Goal: Check status

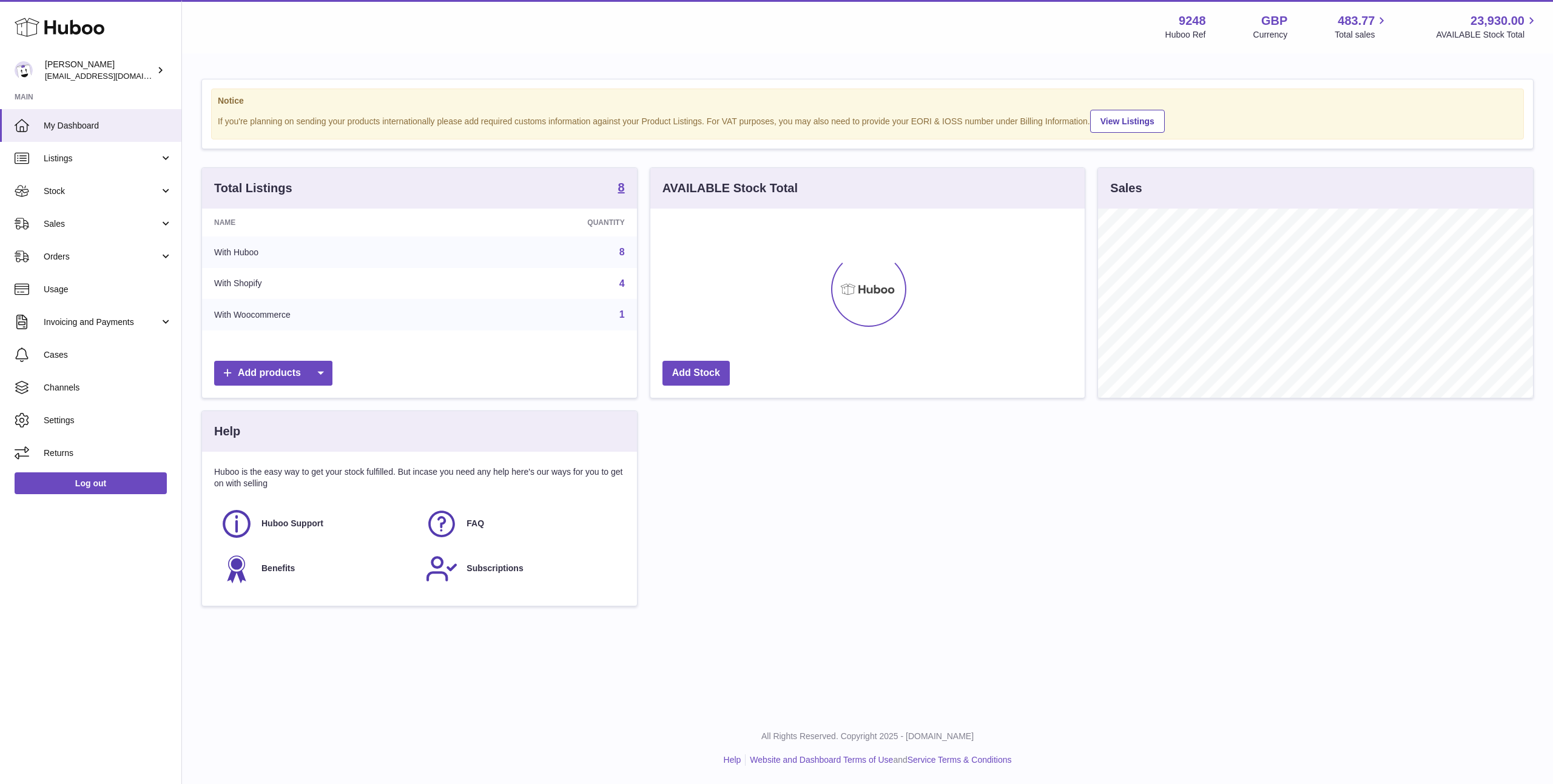
scroll to position [189, 434]
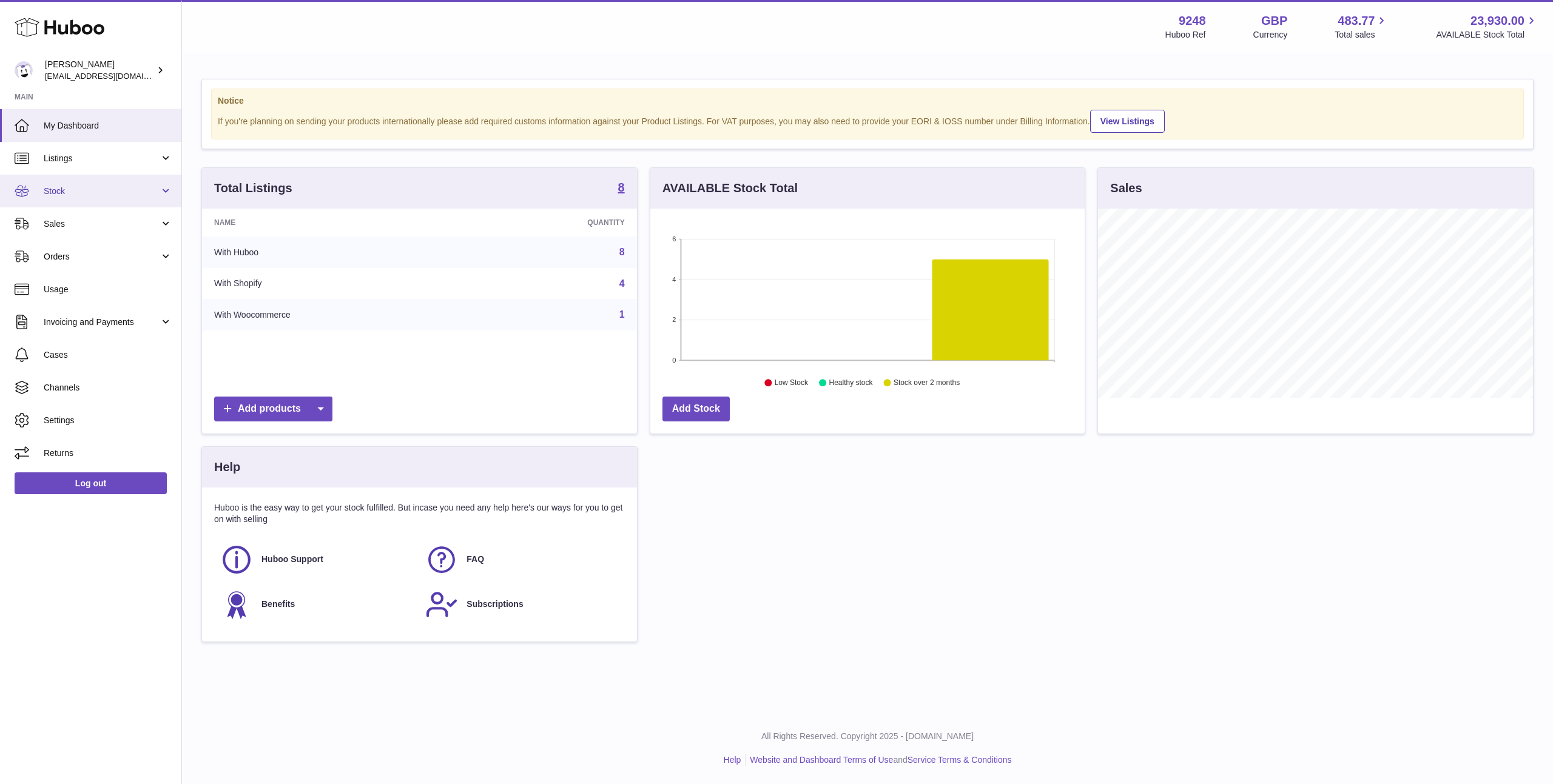
click at [98, 199] on link "Stock" at bounding box center [90, 191] width 182 height 33
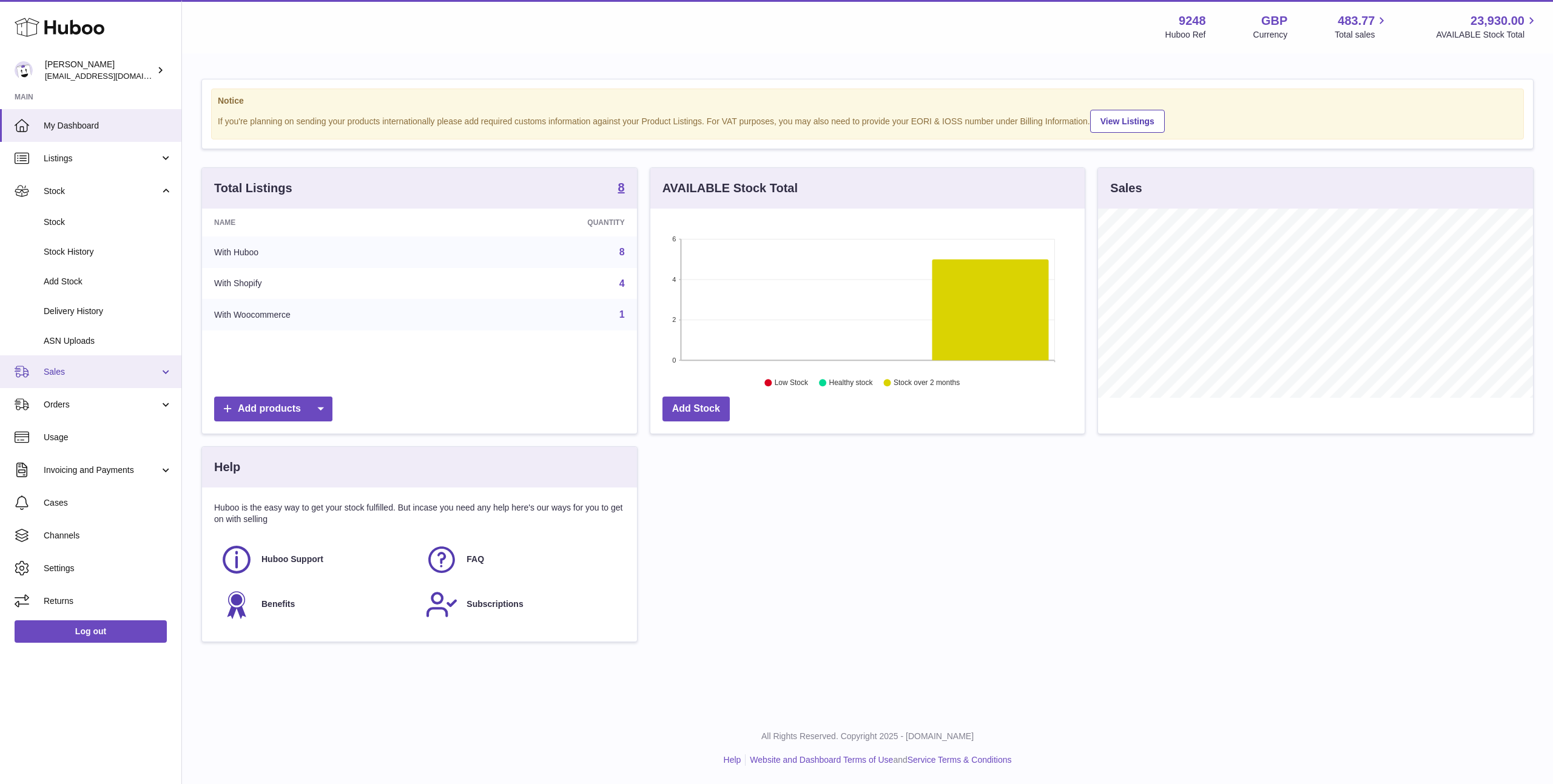
click at [103, 368] on span "Sales" at bounding box center [101, 372] width 116 height 12
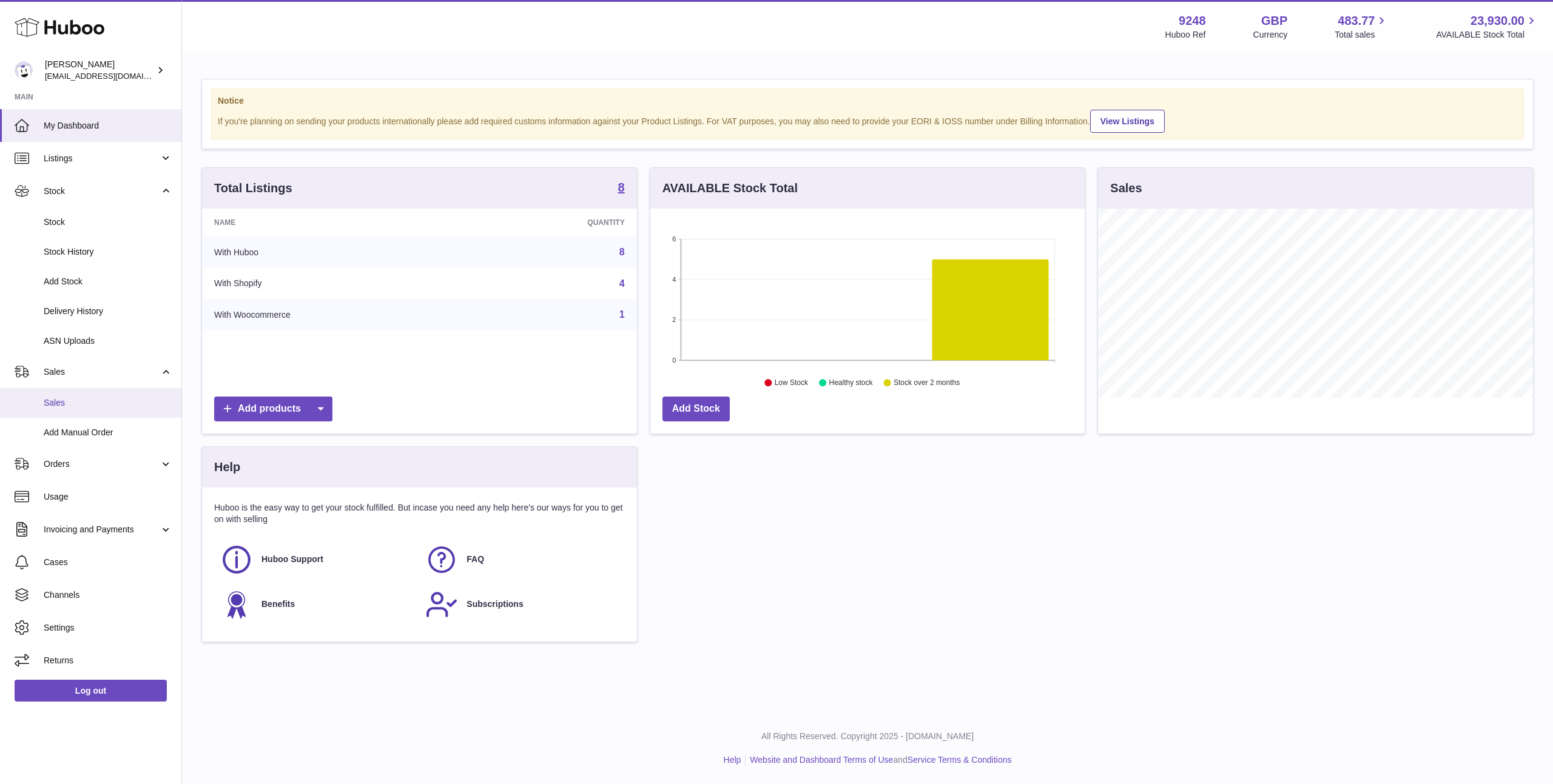
click at [103, 402] on span "Sales" at bounding box center [108, 403] width 129 height 12
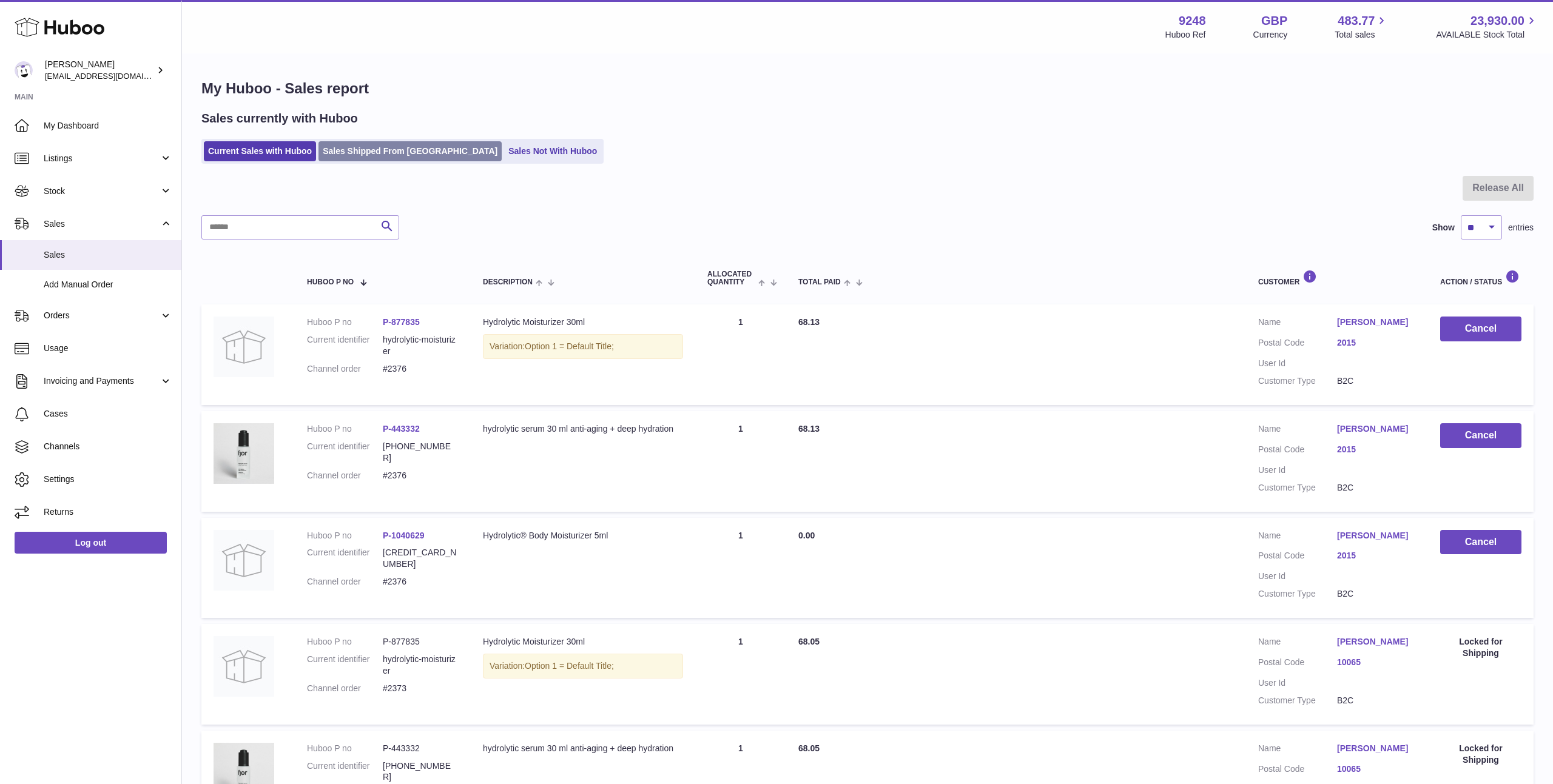
click at [393, 145] on link "Sales Shipped From [GEOGRAPHIC_DATA]" at bounding box center [409, 151] width 184 height 20
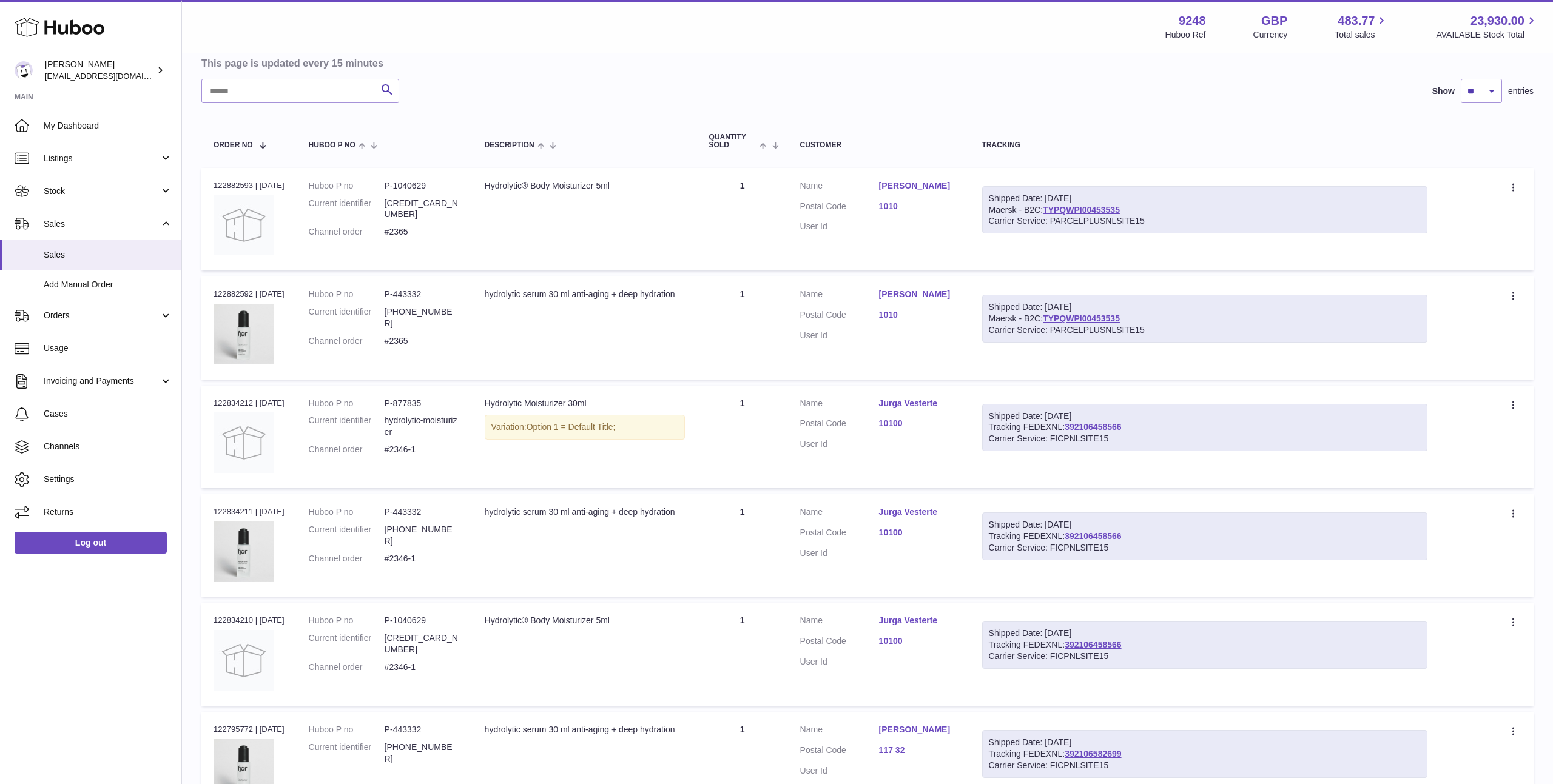
scroll to position [124, 0]
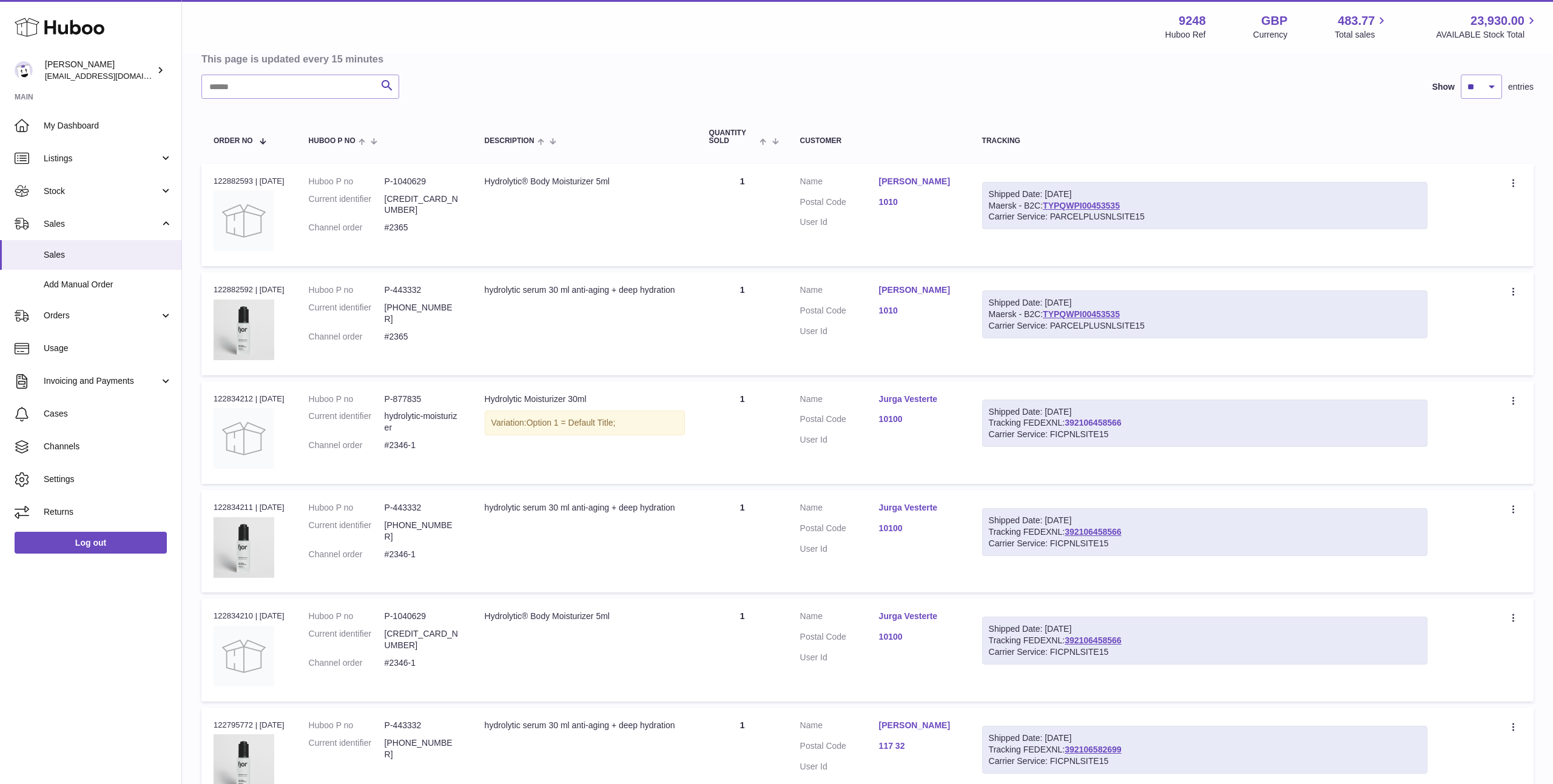
click at [1098, 422] on link "392106458566" at bounding box center [1093, 423] width 57 height 10
click at [728, 338] on td "Quantity 1" at bounding box center [742, 323] width 91 height 103
